Goal: Book appointment/travel/reservation

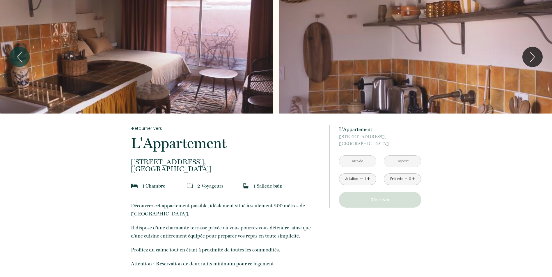
click at [355, 163] on input "text" at bounding box center [357, 161] width 37 height 11
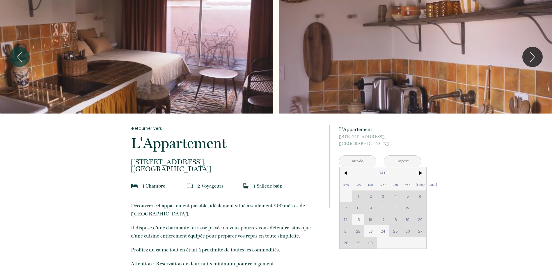
click at [344, 232] on div "Dim Lun Mar Mer Jeu Ven Sam 1 2 3 4 5 6 7 8 9 10 11 12 13 14 15 16 17 18 19 20 …" at bounding box center [382, 208] width 87 height 81
click at [346, 232] on div "Dim Lun Mar Mer Jeu Ven Sam 1 2 3 4 5 6 7 8 9 10 11 12 13 14 15 16 17 18 19 20 …" at bounding box center [382, 208] width 87 height 81
click at [360, 231] on div "Dim Lun Mar Mer Jeu Ven Sam 1 2 3 4 5 6 7 8 9 10 11 12 13 14 15 16 17 18 19 20 …" at bounding box center [382, 208] width 87 height 81
drag, startPoint x: 345, startPoint y: 232, endPoint x: 353, endPoint y: 231, distance: 7.8
click at [346, 232] on div "Dim Lun Mar Mer Jeu Ven Sam 1 2 3 4 5 6 7 8 9 10 11 12 13 14 15 16 17 18 19 20 …" at bounding box center [382, 208] width 87 height 81
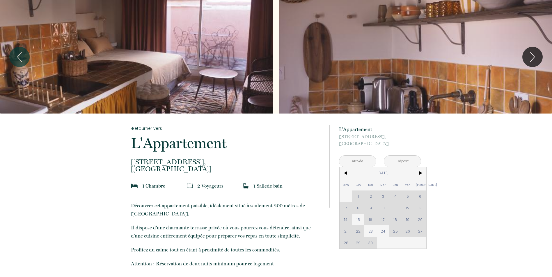
click at [355, 229] on div "Dim Lun Mar Mer Jeu Ven Sam 1 2 3 4 5 6 7 8 9 10 11 12 13 14 15 16 17 18 19 20 …" at bounding box center [382, 208] width 87 height 81
click at [345, 231] on div "Dim Lun Mar Mer Jeu Ven Sam 1 2 3 4 5 6 7 8 9 10 11 12 13 14 15 16 17 18 19 20 …" at bounding box center [382, 208] width 87 height 81
click at [358, 232] on div "Dim Lun Mar Mer Jeu Ven Sam 1 2 3 4 5 6 7 8 9 10 11 12 13 14 15 16 17 18 19 20 …" at bounding box center [382, 208] width 87 height 81
click at [348, 232] on div "Dim Lun Mar Mer Jeu Ven Sam 1 2 3 4 5 6 7 8 9 10 11 12 13 14 15 16 17 18 19 20 …" at bounding box center [382, 208] width 87 height 81
click at [356, 231] on div "Dim Lun Mar Mer Jeu Ven Sam 1 2 3 4 5 6 7 8 9 10 11 12 13 14 15 16 17 18 19 20 …" at bounding box center [382, 208] width 87 height 81
